Goal: Check status: Check status

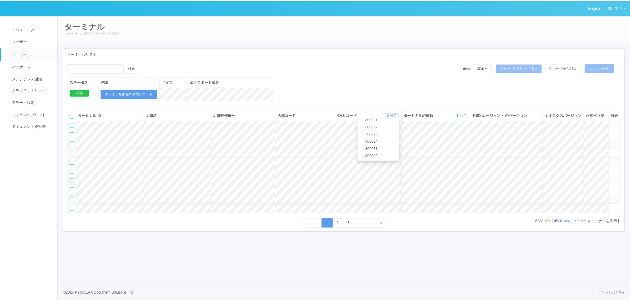
scroll to position [174, 0]
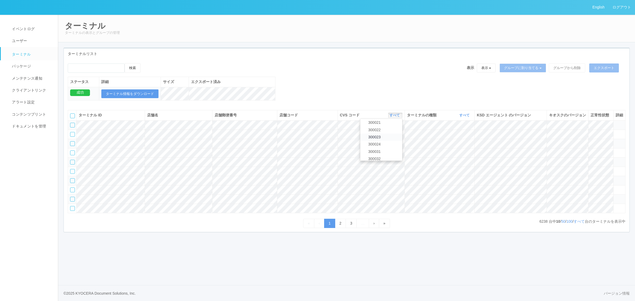
click at [394, 141] on link "300023" at bounding box center [381, 137] width 42 height 7
drag, startPoint x: 464, startPoint y: 118, endPoint x: 462, endPoint y: 125, distance: 7.4
click at [464, 118] on th "ターミナルの種類 すべて 表示 すべて キオスク マルチコピー機" at bounding box center [440, 115] width 70 height 10
click at [462, 117] on link "すべて" at bounding box center [465, 115] width 12 height 4
click at [456, 141] on link "キオスク" at bounding box center [451, 137] width 42 height 7
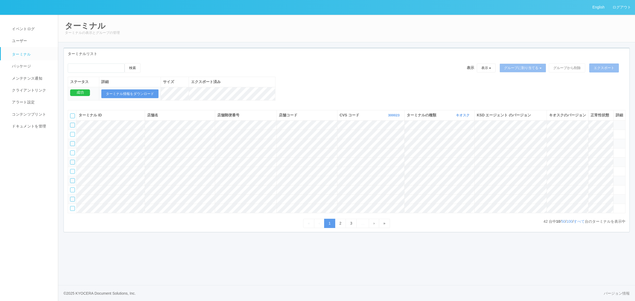
drag, startPoint x: 573, startPoint y: 253, endPoint x: 559, endPoint y: 247, distance: 15.2
click at [574, 224] on link "すべて" at bounding box center [579, 221] width 11 height 4
click at [395, 117] on link "すべて" at bounding box center [396, 115] width 12 height 4
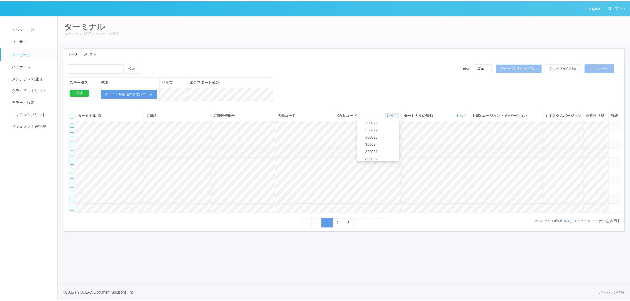
scroll to position [171, 0]
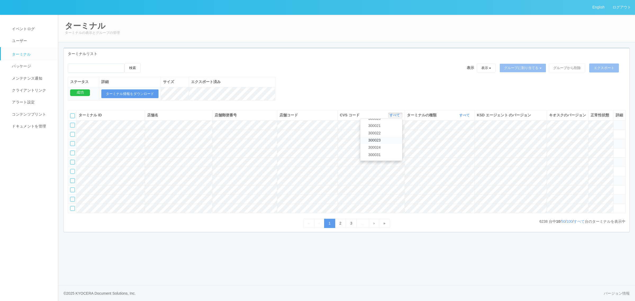
click at [388, 144] on link "300023" at bounding box center [381, 140] width 42 height 7
click at [464, 117] on link "すべて" at bounding box center [465, 115] width 12 height 4
click at [453, 141] on link "キオスク" at bounding box center [451, 137] width 42 height 7
click at [578, 224] on link "すべて" at bounding box center [579, 221] width 11 height 4
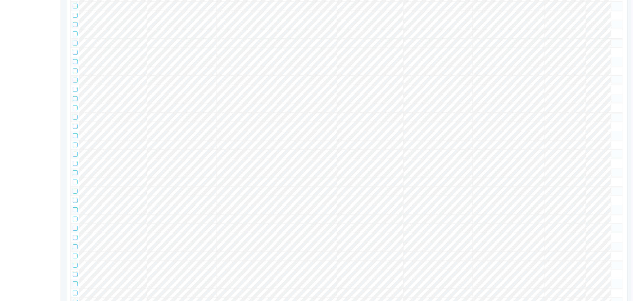
scroll to position [595, 0]
click at [613, 62] on tr at bounding box center [344, 57] width 553 height 9
click at [611, 55] on icon at bounding box center [611, 55] width 0 height 0
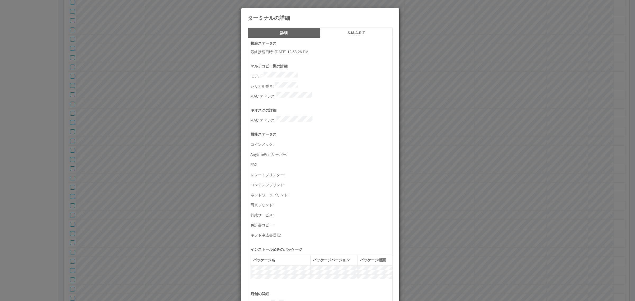
click at [343, 35] on button "S.M.A.R.T" at bounding box center [356, 33] width 73 height 11
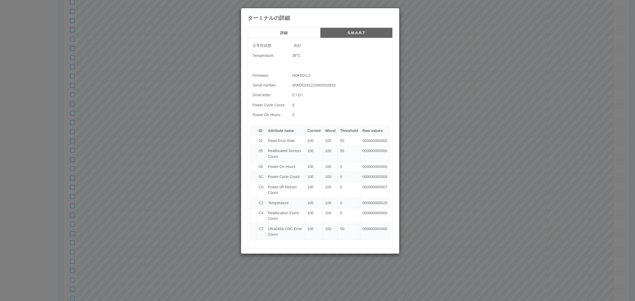
click at [291, 34] on h5 "詳細" at bounding box center [284, 33] width 69 height 4
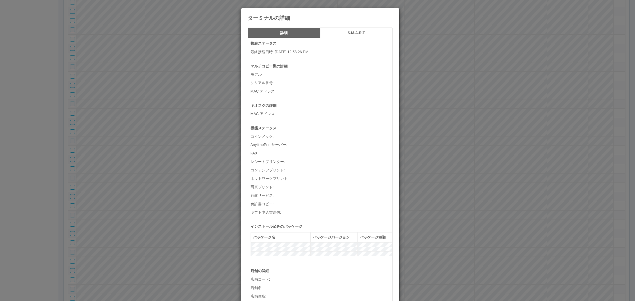
click at [337, 32] on h5 "S.M.A.R.T" at bounding box center [356, 33] width 69 height 4
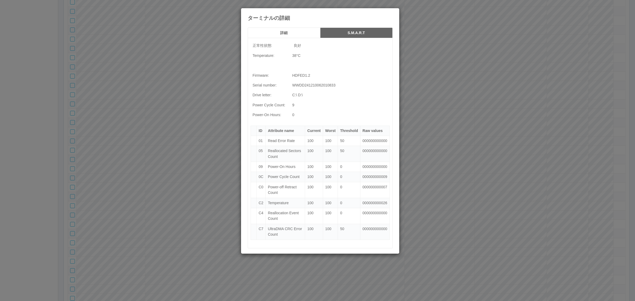
click at [300, 31] on h5 "詳細" at bounding box center [284, 33] width 69 height 4
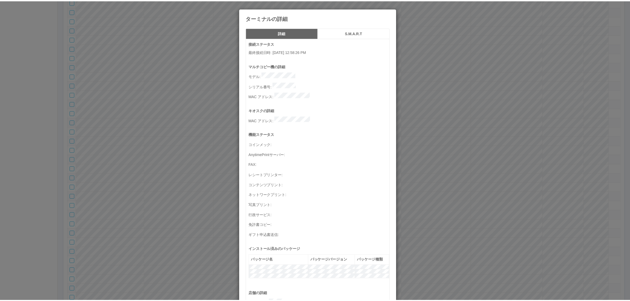
scroll to position [173, 0]
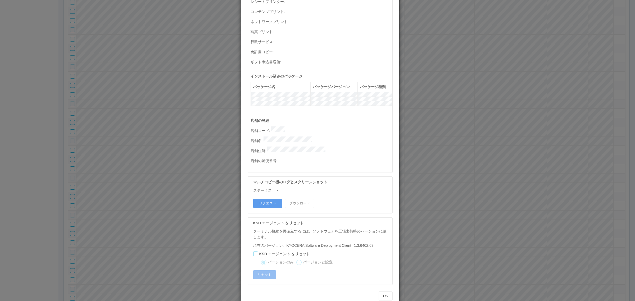
click at [189, 154] on div "ターミナルの詳細 詳細 S.M.A.R.T 接続ステータス 最終接続日時 : [DATE] 12:58:26 PM マルチコピー機の詳細 モデル : シリアル…" at bounding box center [317, 150] width 635 height 301
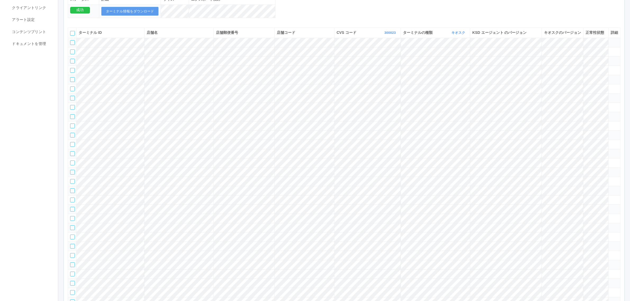
scroll to position [0, 0]
